Goal: Information Seeking & Learning: Understand process/instructions

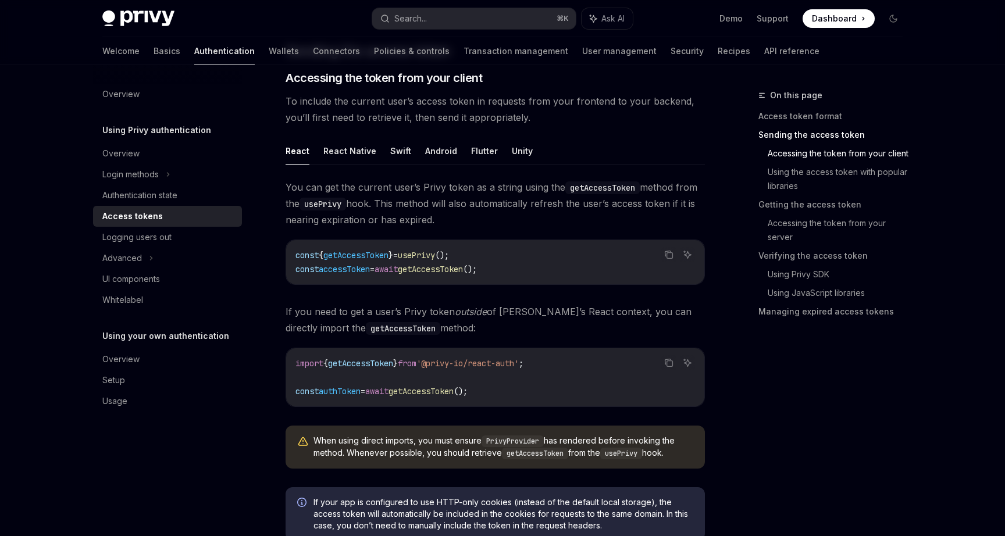
scroll to position [483, 0]
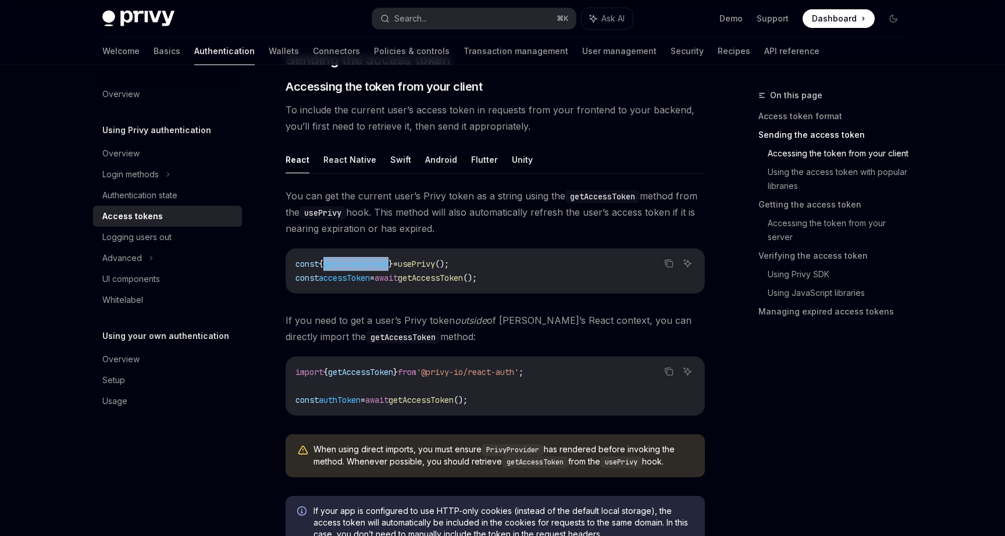
drag, startPoint x: 401, startPoint y: 265, endPoint x: 335, endPoint y: 265, distance: 66.9
click at [335, 265] on span "getAccessToken" at bounding box center [355, 264] width 65 height 10
copy span "getAccessToken"
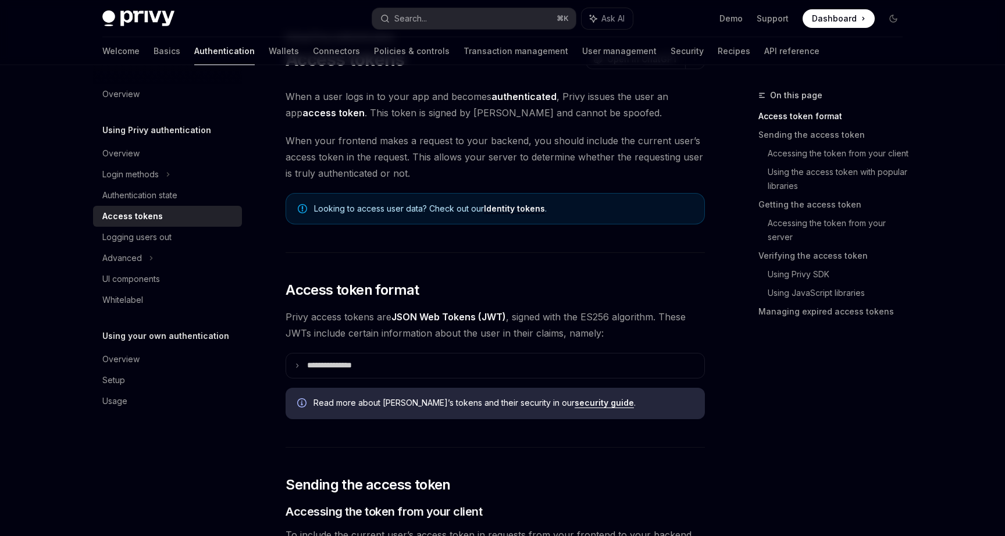
scroll to position [0, 0]
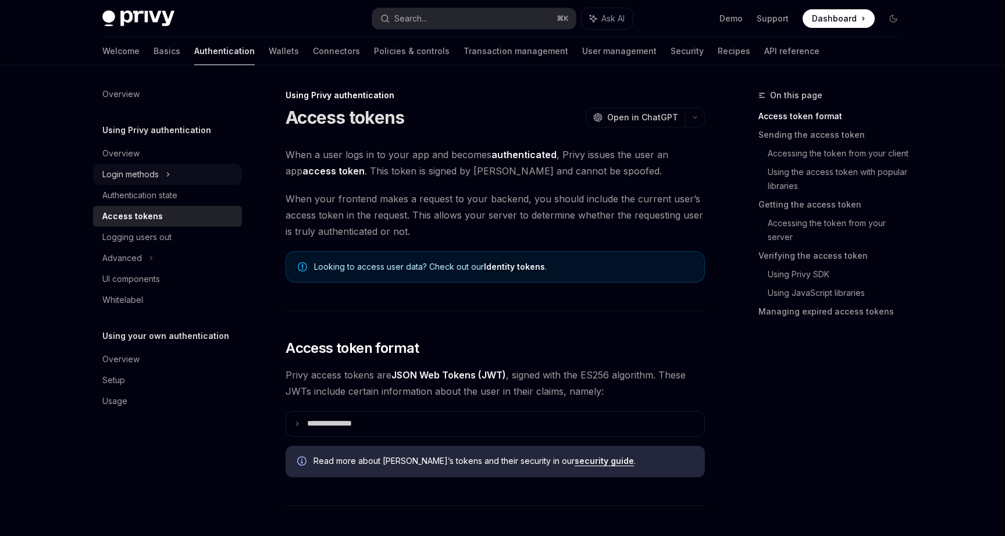
click at [130, 176] on div "Login methods" at bounding box center [130, 175] width 56 height 14
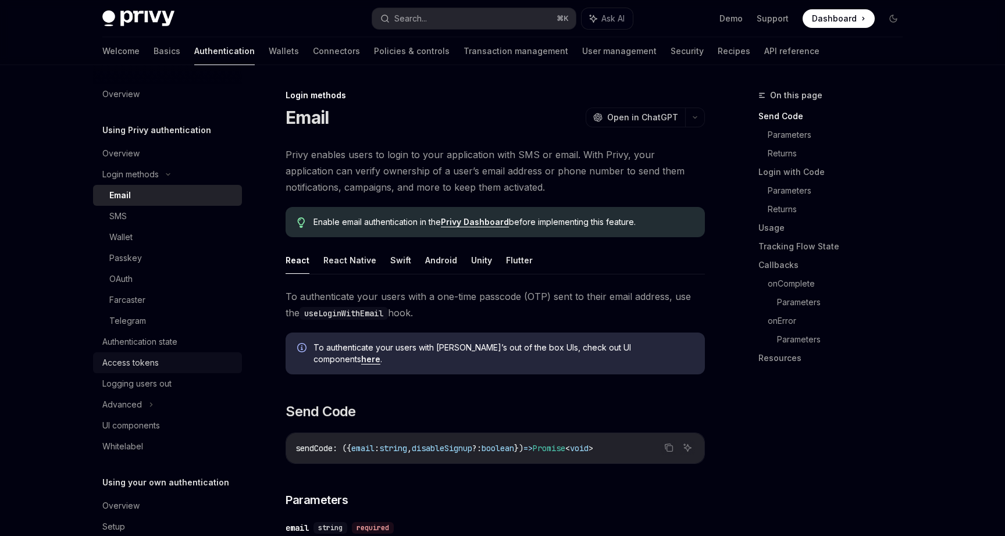
click at [136, 359] on div "Access tokens" at bounding box center [130, 363] width 56 height 14
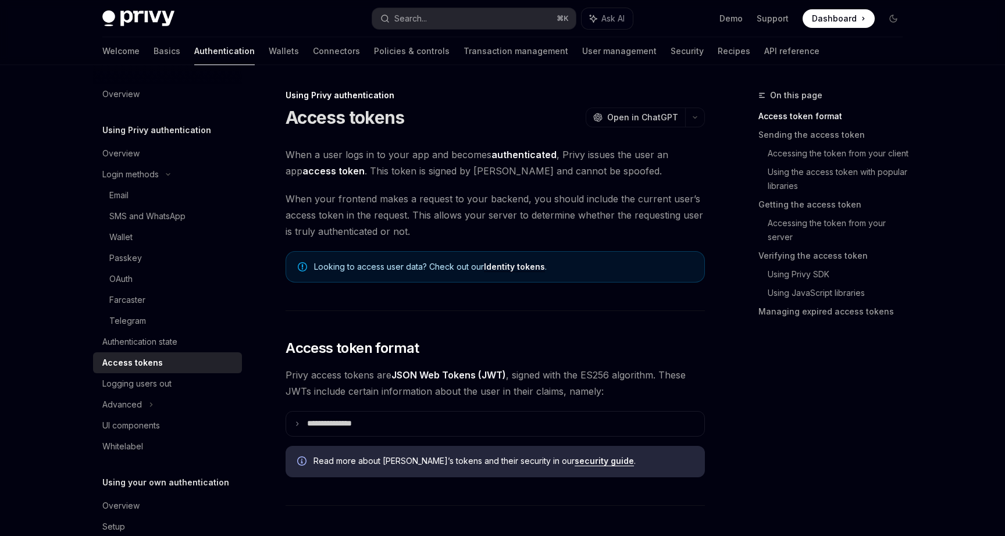
click at [503, 265] on link "Identity tokens" at bounding box center [514, 267] width 61 height 10
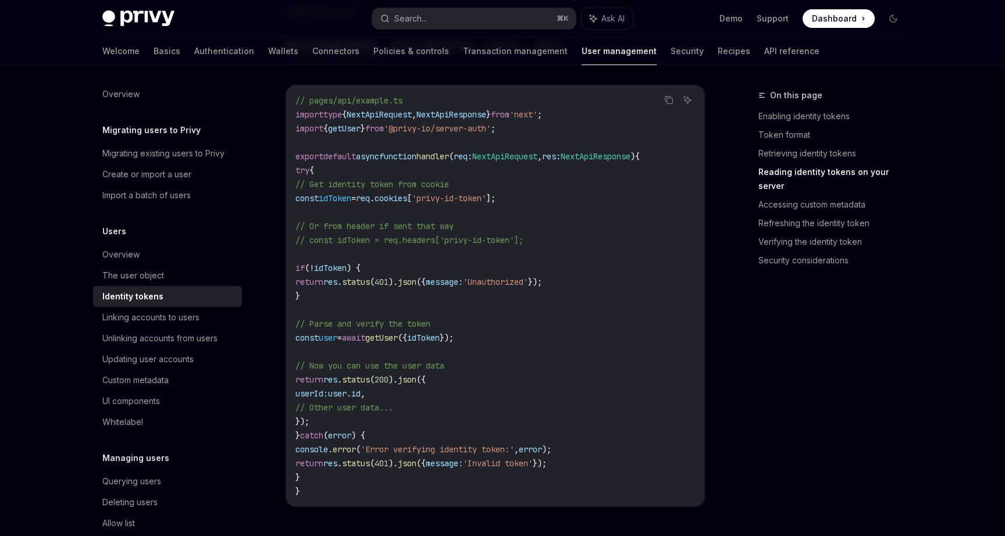
scroll to position [1626, 0]
click at [433, 126] on span "'@privy-io/server-auth'" at bounding box center [437, 128] width 107 height 10
copy code "import { getUser } from '@privy-io/server-auth' ;"
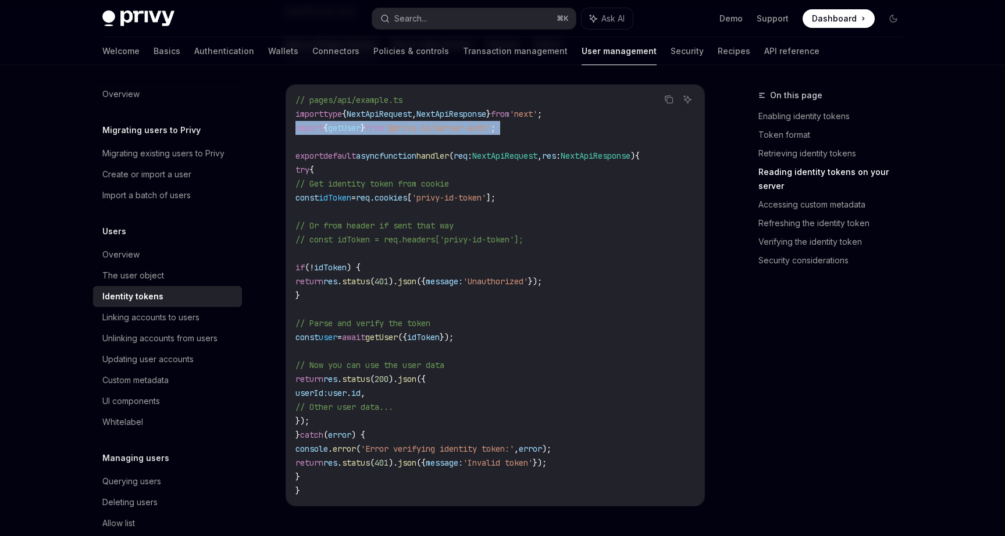
drag, startPoint x: 512, startPoint y: 337, endPoint x: 315, endPoint y: 337, distance: 196.7
click at [315, 337] on code "// pages/api/example.ts import type { NextApiRequest , NextApiResponse } from '…" at bounding box center [496, 295] width 400 height 405
copy span "const user = await getUser ({ idToken });"
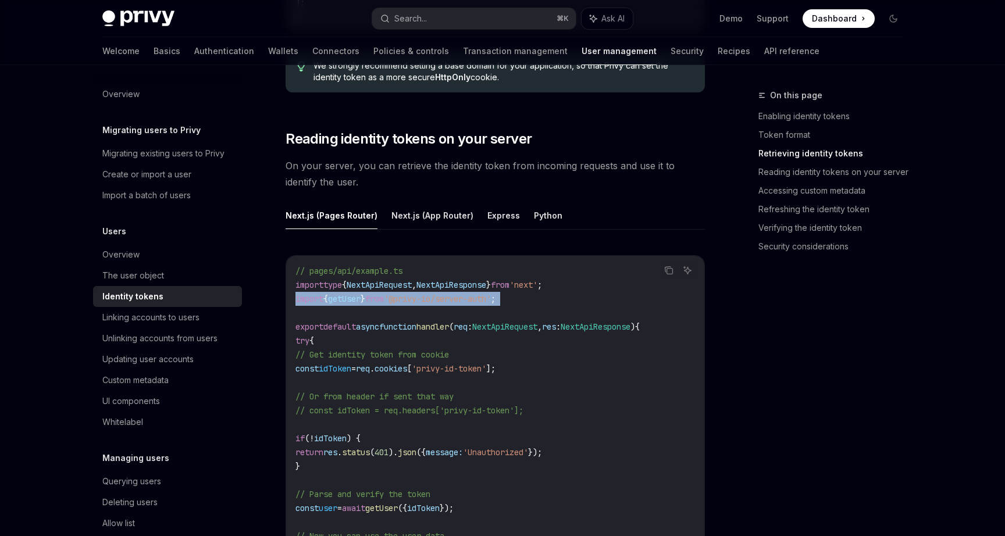
scroll to position [1448, 0]
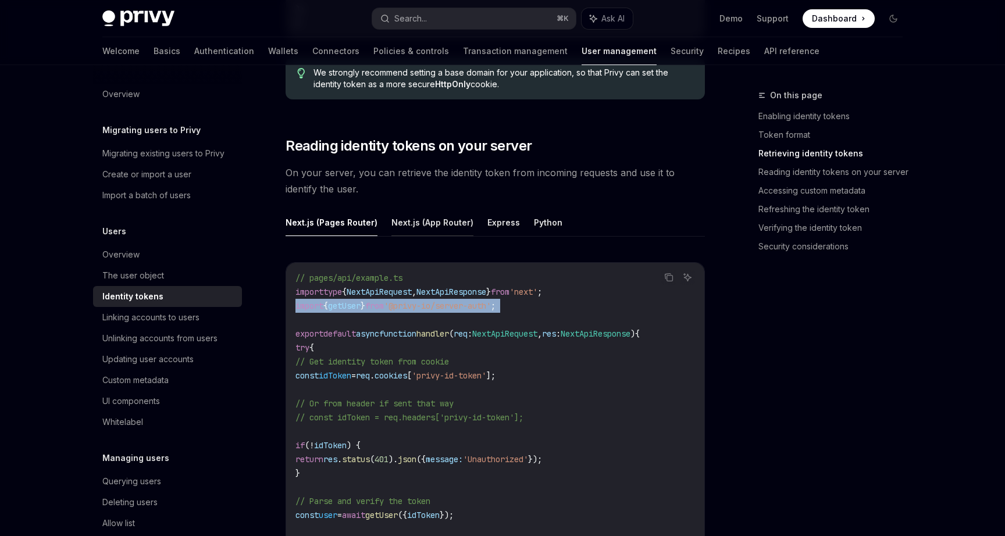
click at [447, 219] on button "Next.js (App Router)" at bounding box center [433, 222] width 82 height 27
type textarea "*"
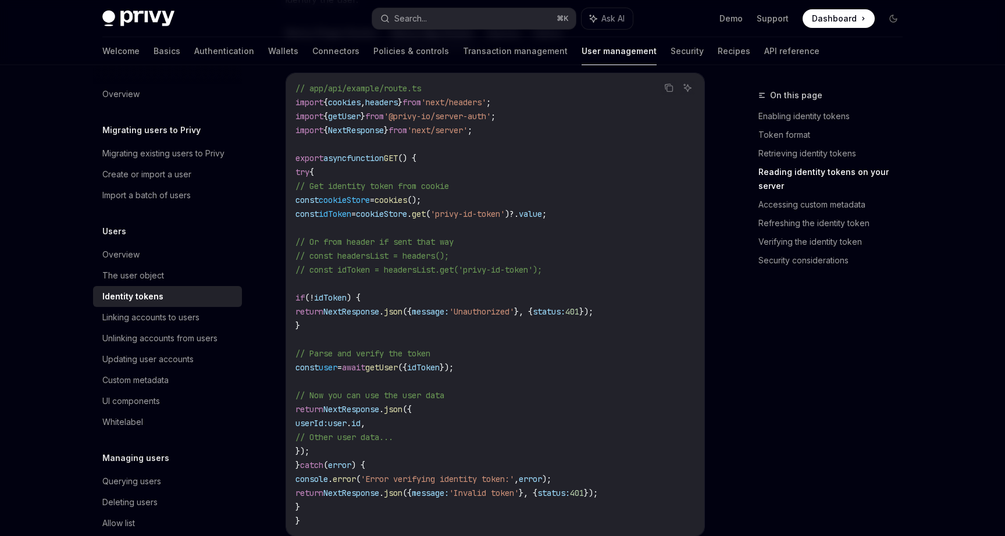
scroll to position [1647, 0]
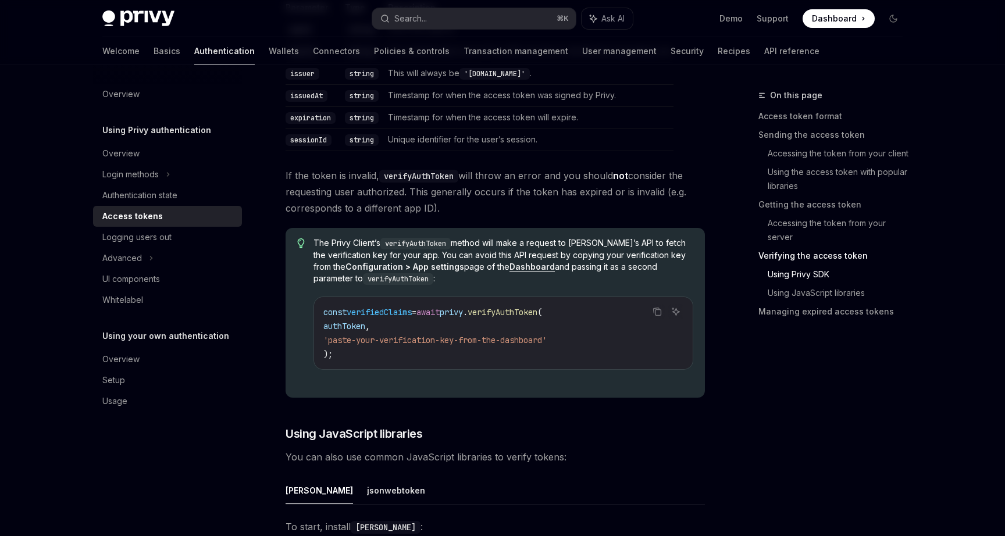
scroll to position [2147, 0]
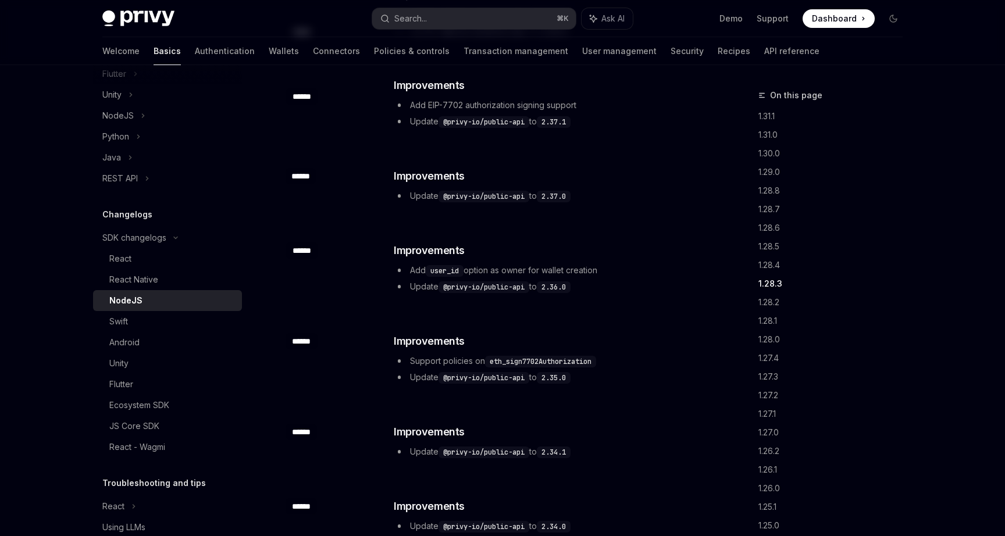
scroll to position [991, 0]
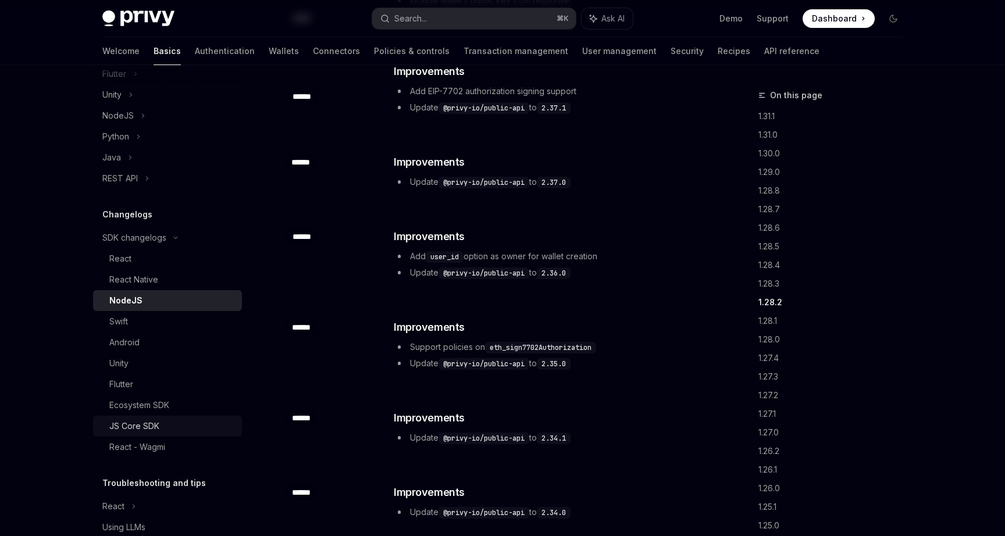
click at [146, 425] on div "JS Core SDK" at bounding box center [134, 426] width 50 height 14
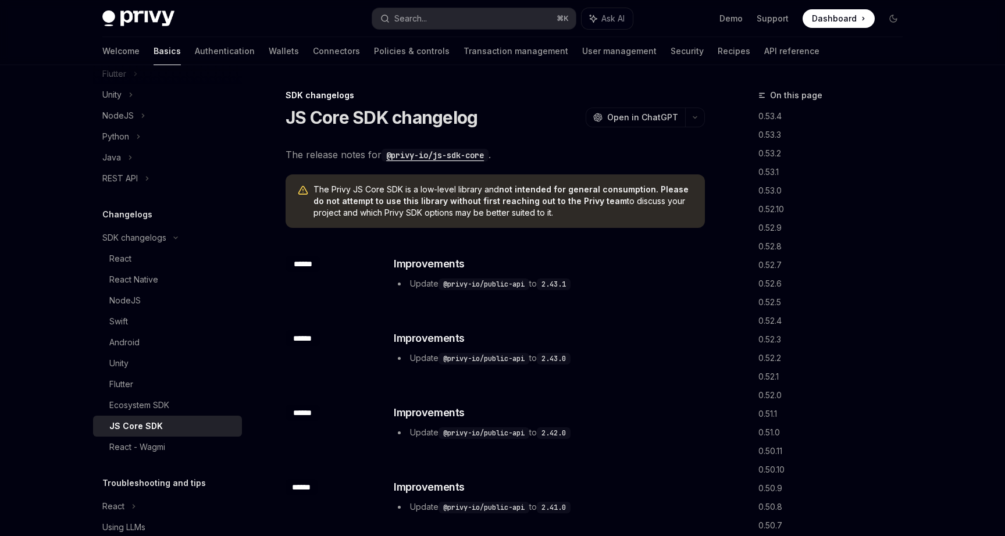
type textarea "*"
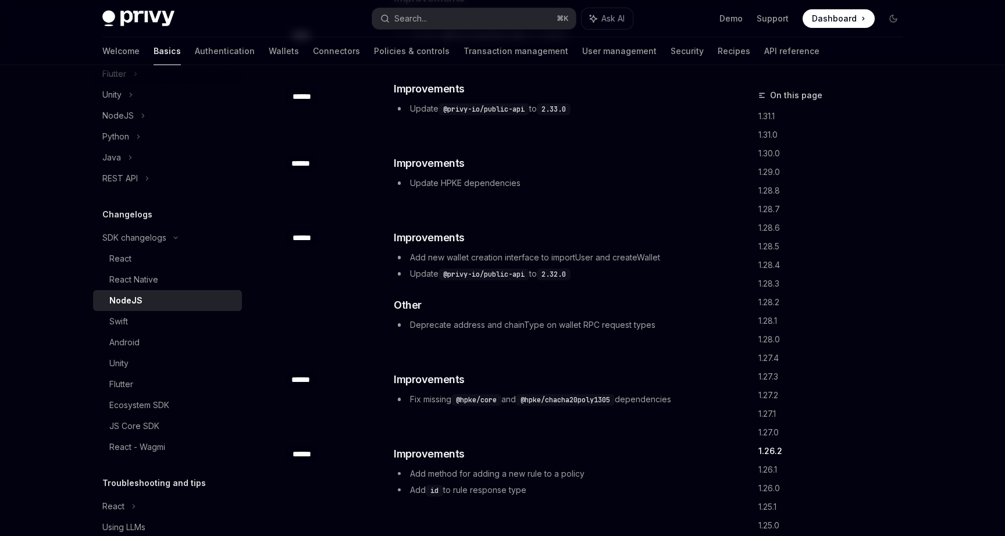
scroll to position [1655, 0]
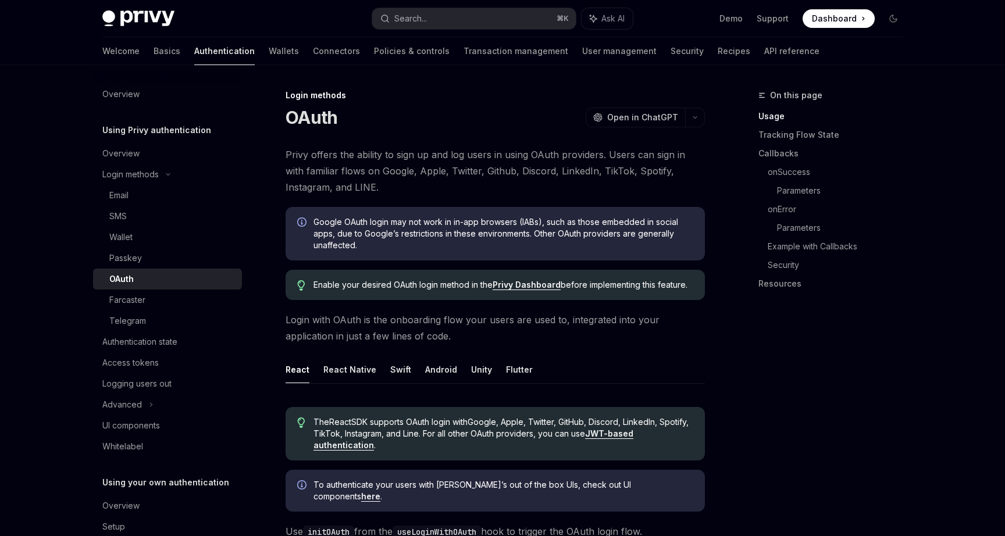
scroll to position [634, 0]
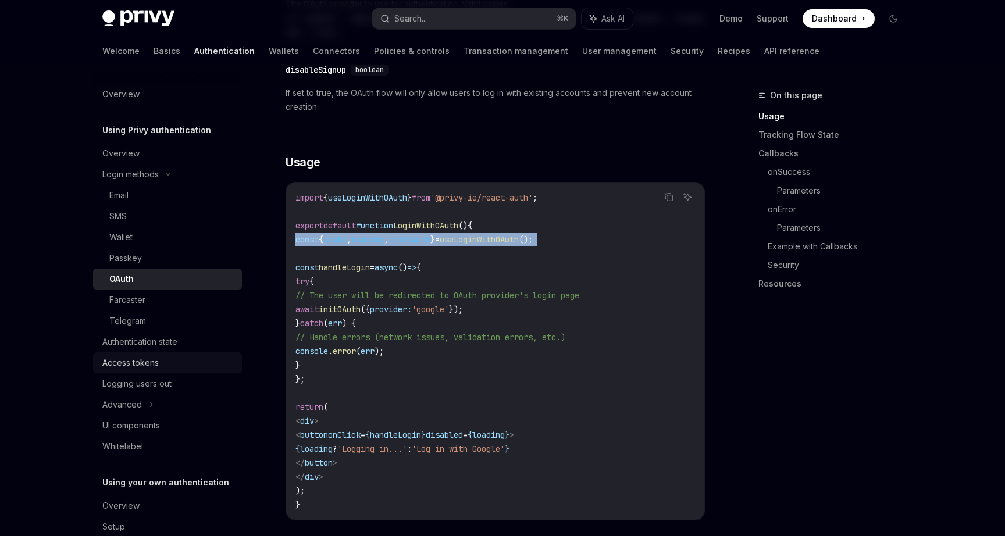
click at [143, 357] on div "Access tokens" at bounding box center [130, 363] width 56 height 14
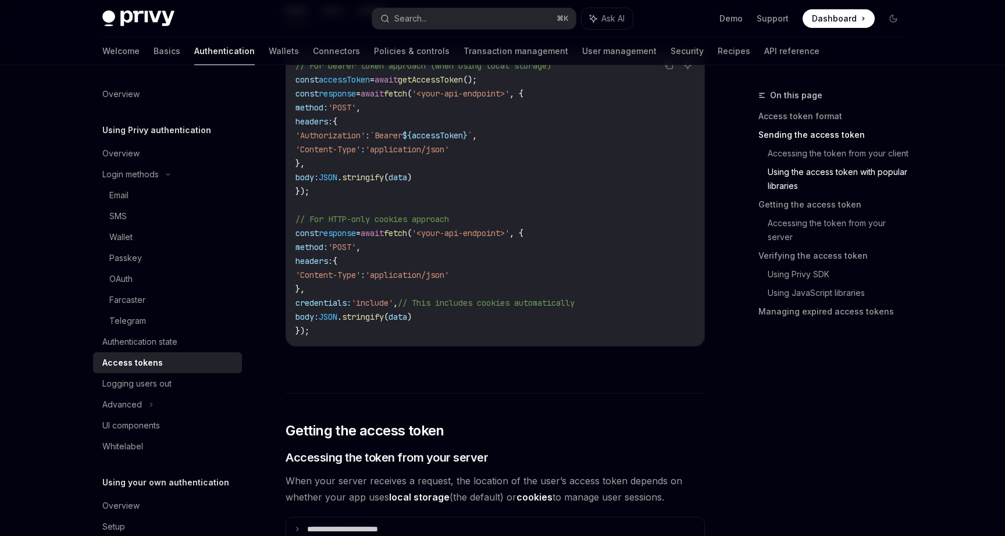
scroll to position [1118, 0]
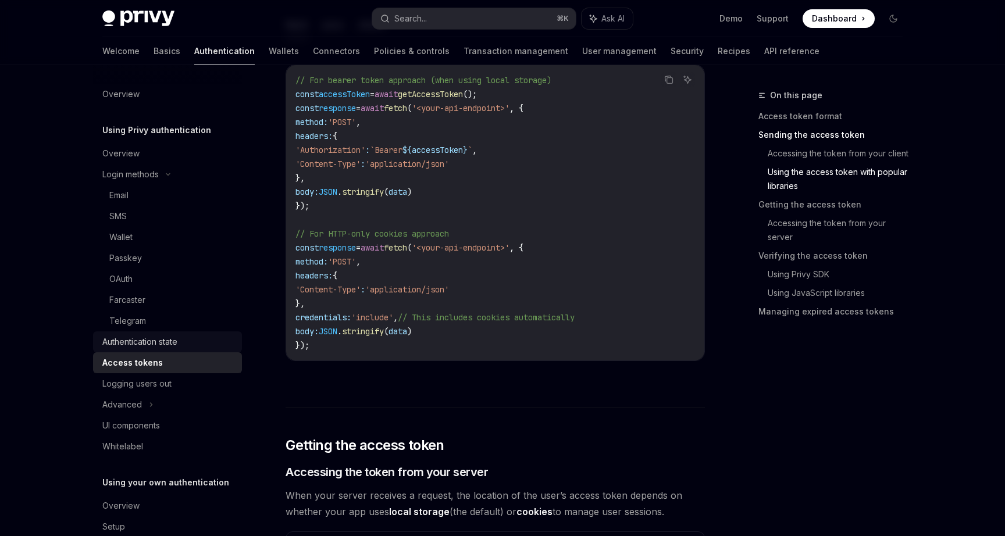
click at [182, 336] on div "Authentication state" at bounding box center [168, 342] width 133 height 14
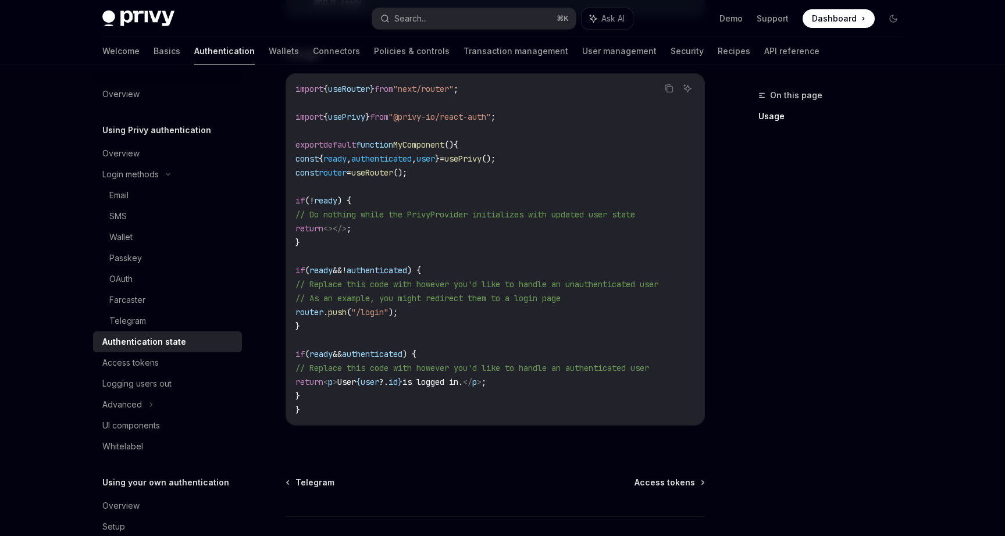
scroll to position [379, 0]
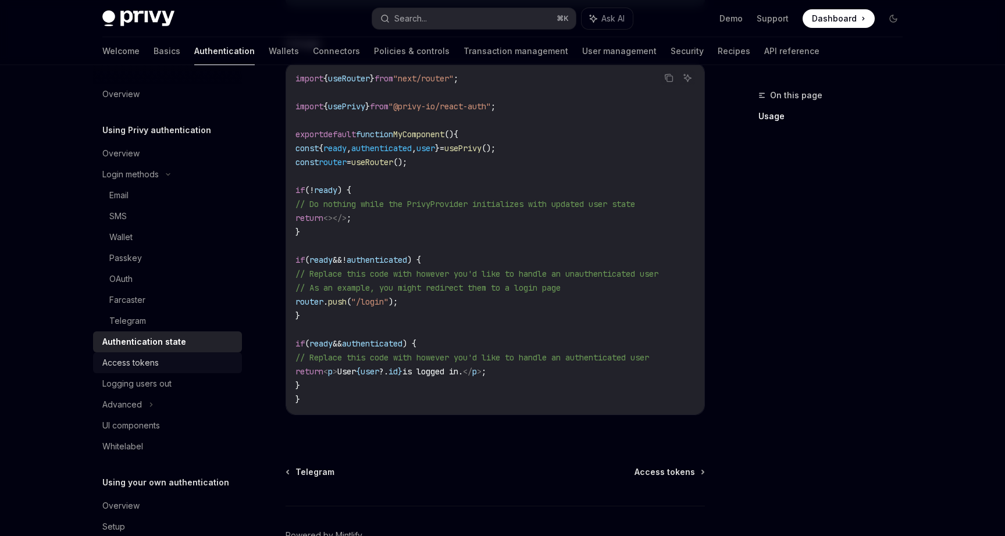
click at [157, 360] on div "Access tokens" at bounding box center [130, 363] width 56 height 14
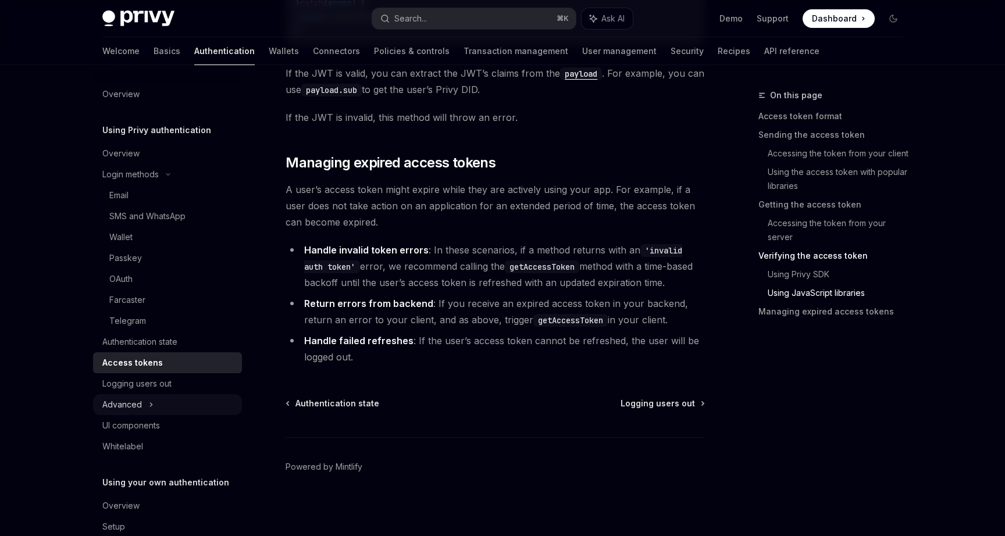
click at [130, 399] on div "Advanced" at bounding box center [122, 405] width 40 height 14
click at [130, 404] on div "Advanced" at bounding box center [122, 405] width 40 height 14
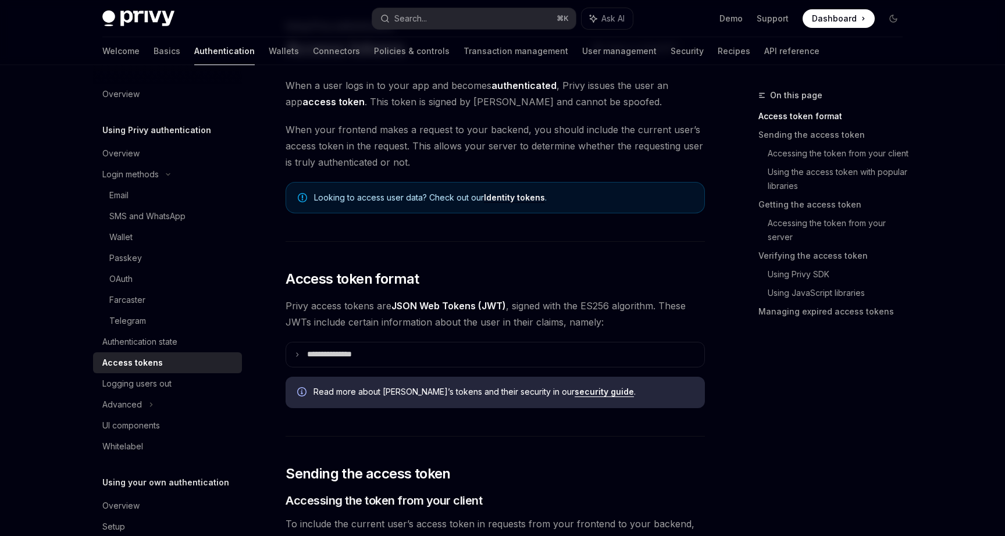
scroll to position [64, 0]
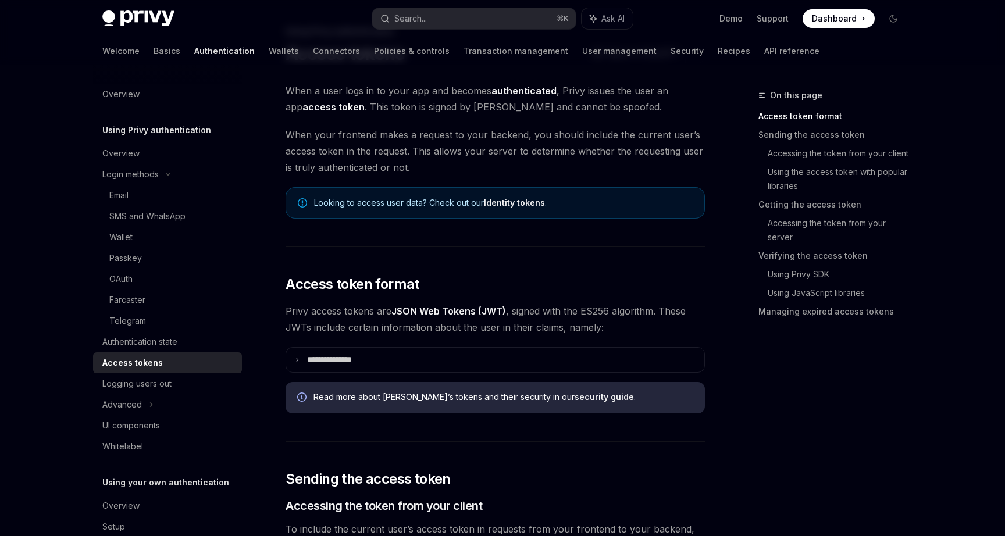
click at [517, 202] on link "Identity tokens" at bounding box center [514, 203] width 61 height 10
type textarea "*"
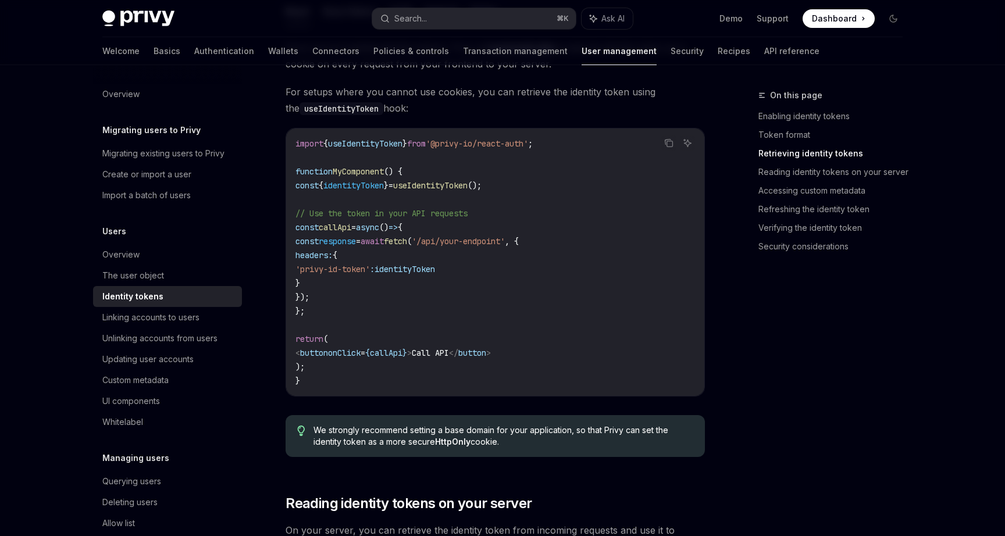
scroll to position [1079, 0]
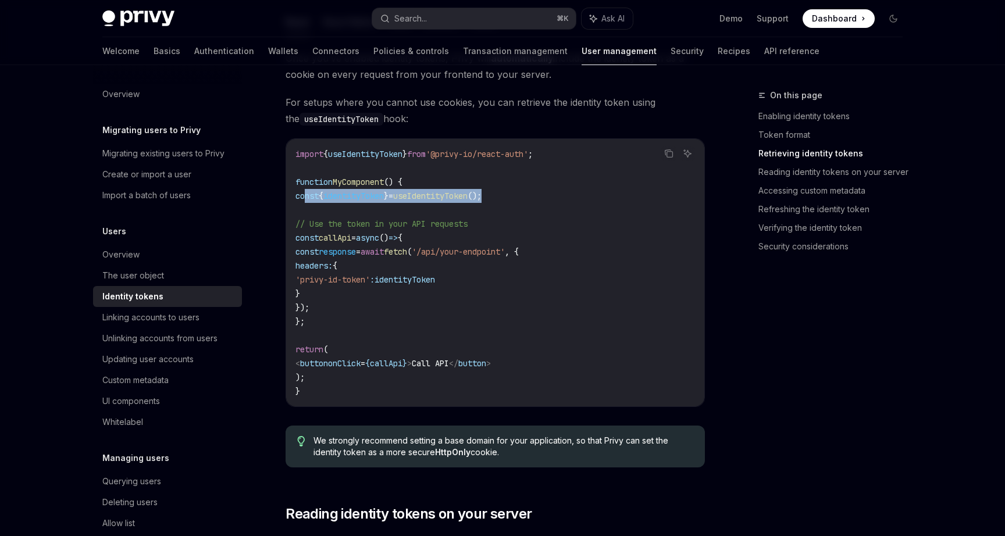
drag, startPoint x: 526, startPoint y: 198, endPoint x: 303, endPoint y: 199, distance: 223.4
click at [303, 199] on code "import { useIdentityToken } from '@privy-io/react-auth' ; function MyComponent …" at bounding box center [496, 272] width 400 height 251
copy span "const { identityToken } = useIdentityToken ();"
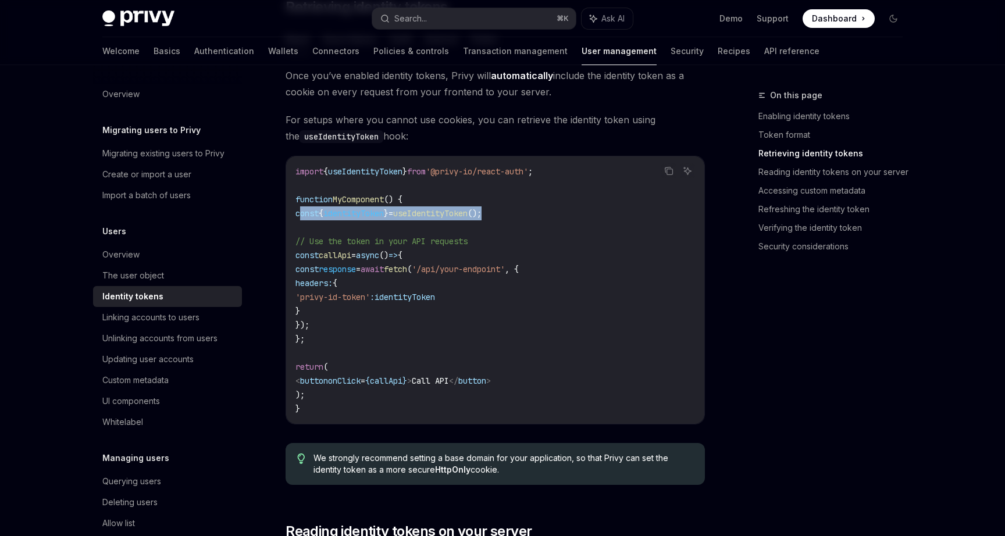
scroll to position [1064, 0]
